Goal: Information Seeking & Learning: Learn about a topic

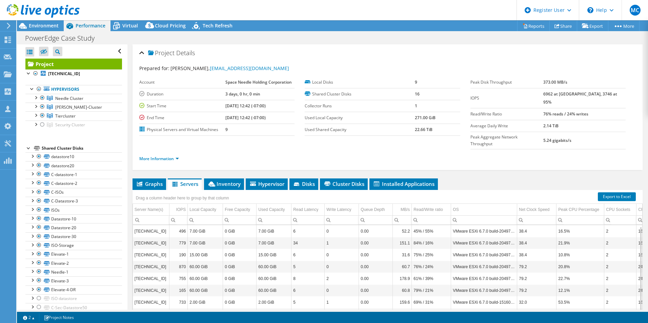
select select "USD"
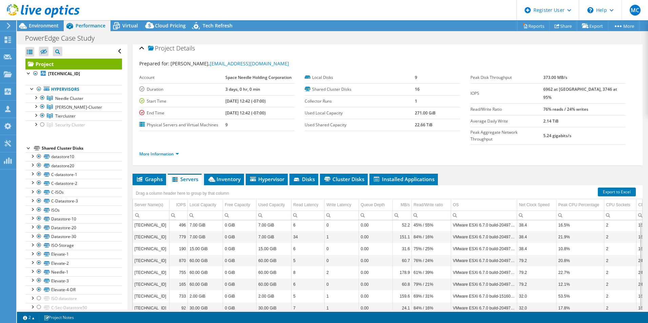
scroll to position [1, 0]
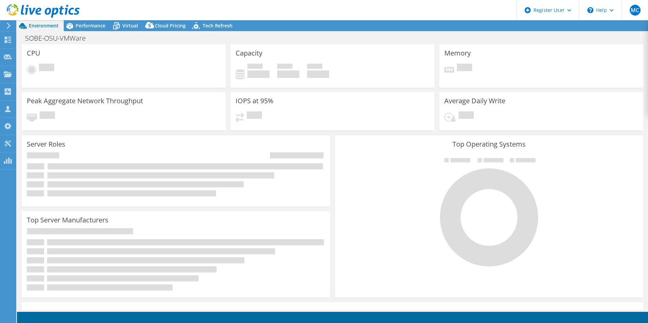
select select "USD"
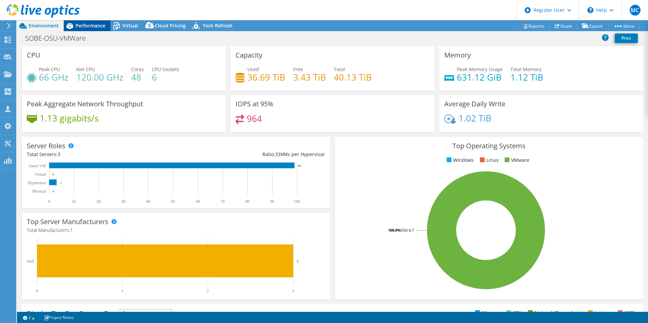
click at [81, 22] on span "Performance" at bounding box center [91, 25] width 30 height 6
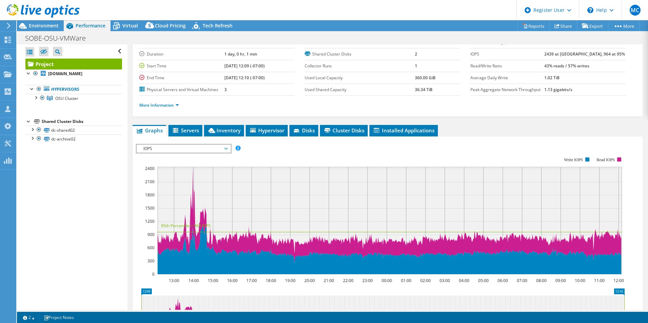
click at [208, 127] on li "Inventory" at bounding box center [224, 131] width 40 height 12
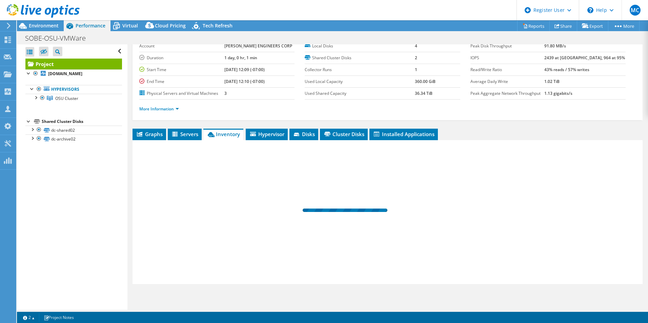
scroll to position [36, 0]
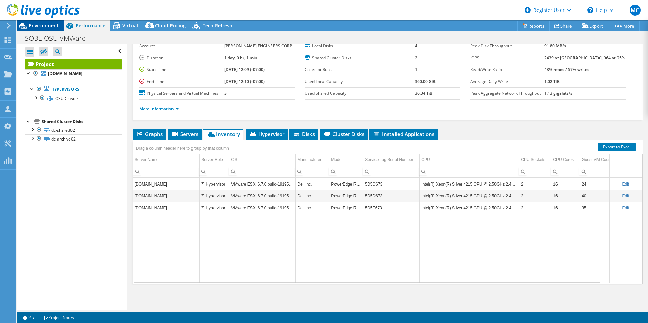
click at [44, 23] on span "Environment" at bounding box center [44, 25] width 30 height 6
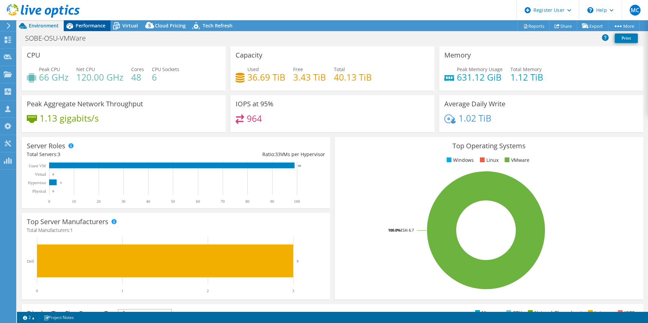
click at [82, 26] on span "Performance" at bounding box center [91, 25] width 30 height 6
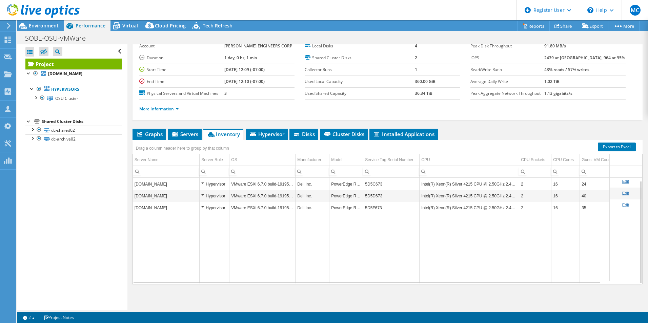
scroll to position [3, 0]
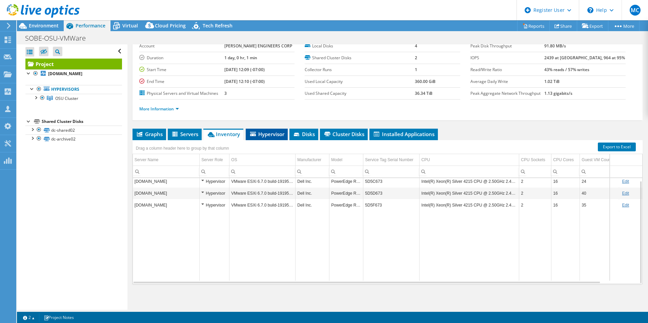
click at [270, 132] on span "Hypervisor" at bounding box center [266, 134] width 35 height 7
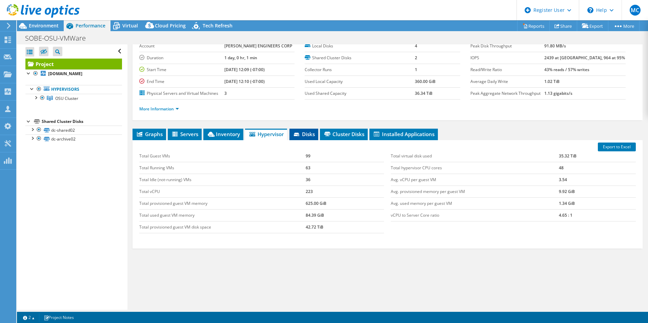
click at [305, 132] on span "Disks" at bounding box center [304, 134] width 22 height 7
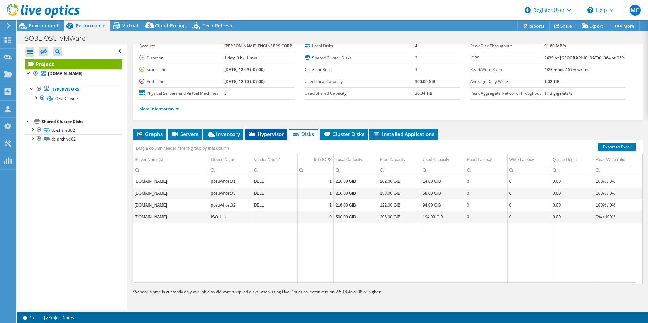
click at [270, 132] on span "Hypervisor" at bounding box center [265, 134] width 35 height 7
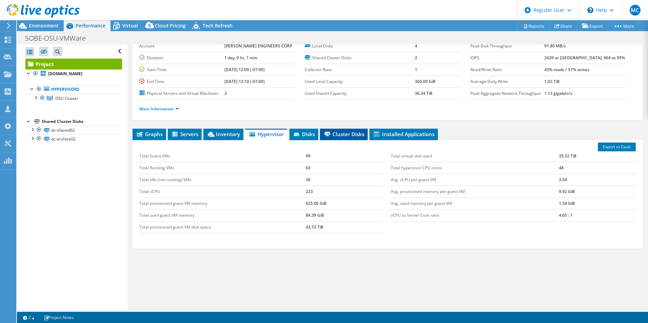
click at [347, 135] on span "Cluster Disks" at bounding box center [343, 134] width 41 height 7
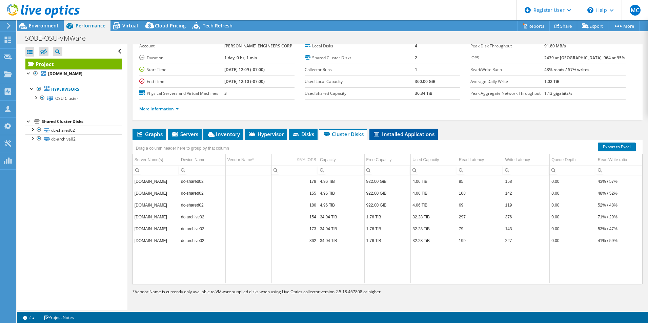
click at [385, 135] on span "Installed Applications" at bounding box center [404, 134] width 62 height 7
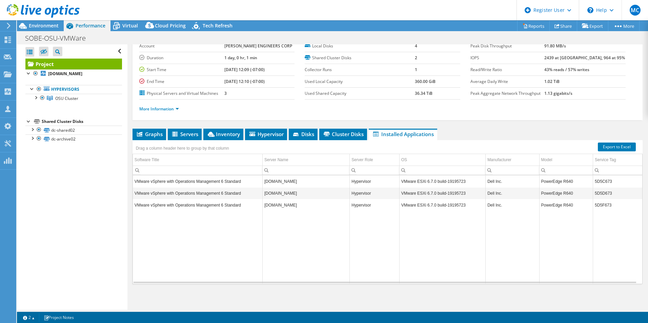
scroll to position [0, 0]
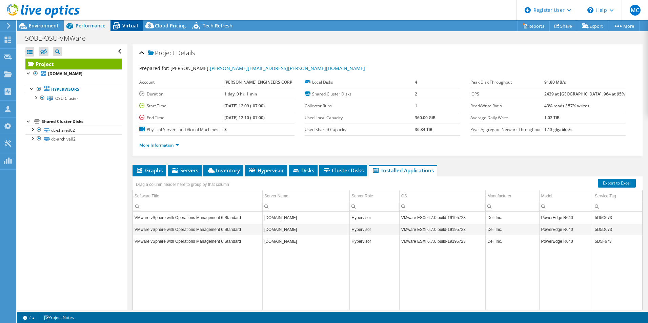
click at [130, 24] on span "Virtual" at bounding box center [130, 25] width 16 height 6
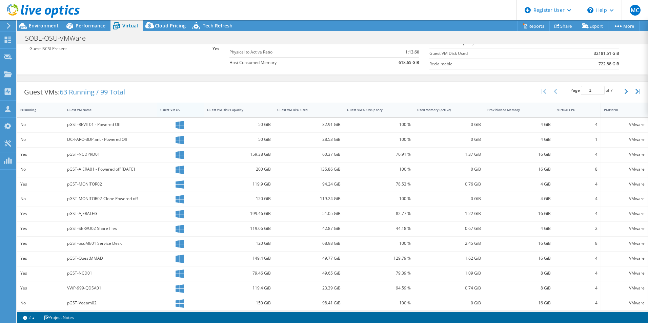
scroll to position [97, 0]
drag, startPoint x: 292, startPoint y: 106, endPoint x: 297, endPoint y: 105, distance: 4.8
click at [297, 105] on div "Guest VM Disk Used" at bounding box center [305, 109] width 62 height 10
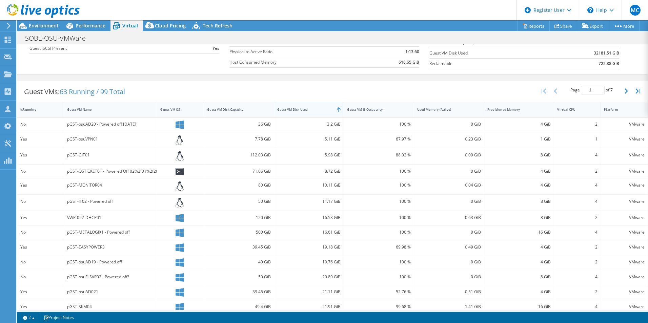
click at [295, 105] on div "Guest VM Disk Used" at bounding box center [305, 109] width 62 height 10
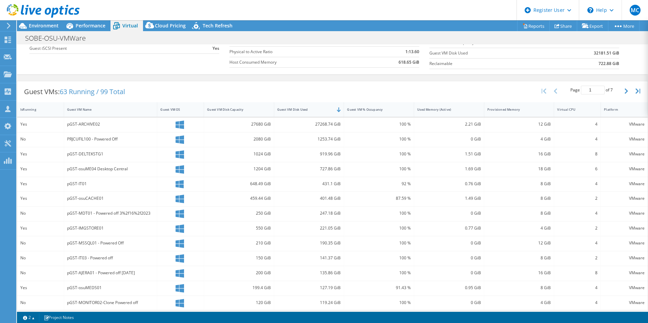
scroll to position [131, 0]
